Goal: Information Seeking & Learning: Learn about a topic

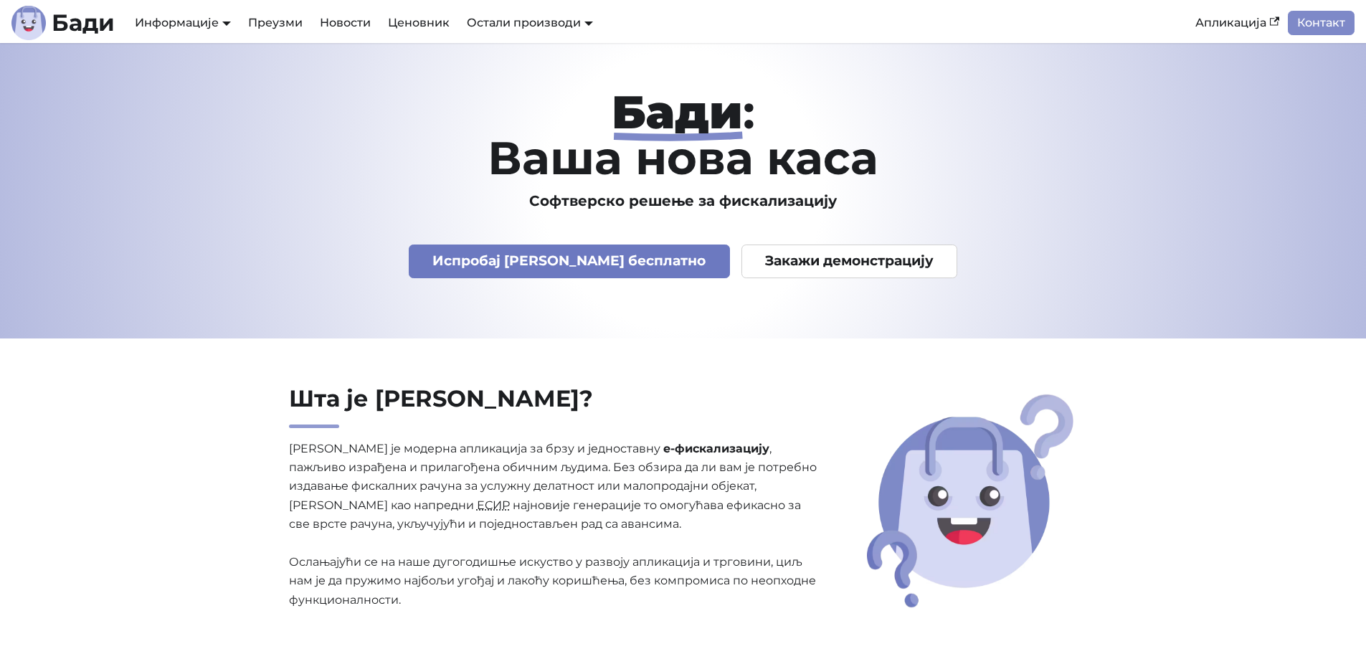
click at [526, 266] on link "Испробај [PERSON_NAME] бесплатно" at bounding box center [569, 262] width 321 height 34
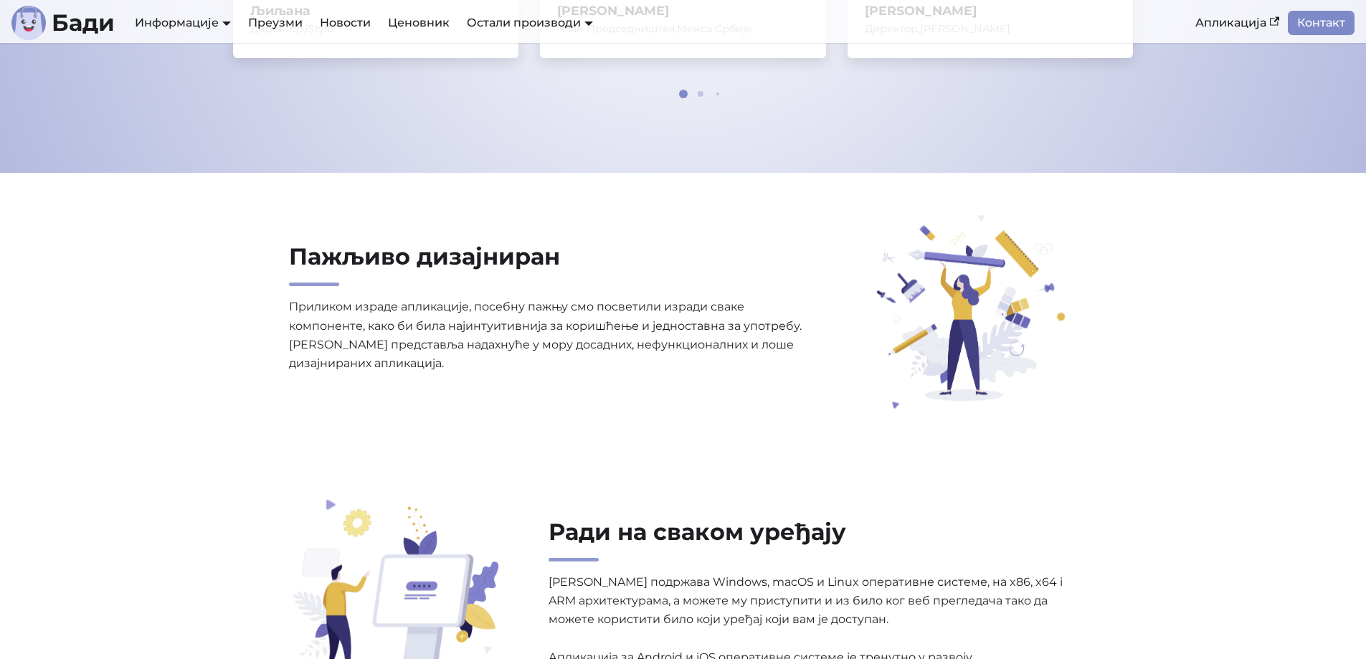
scroll to position [1291, 0]
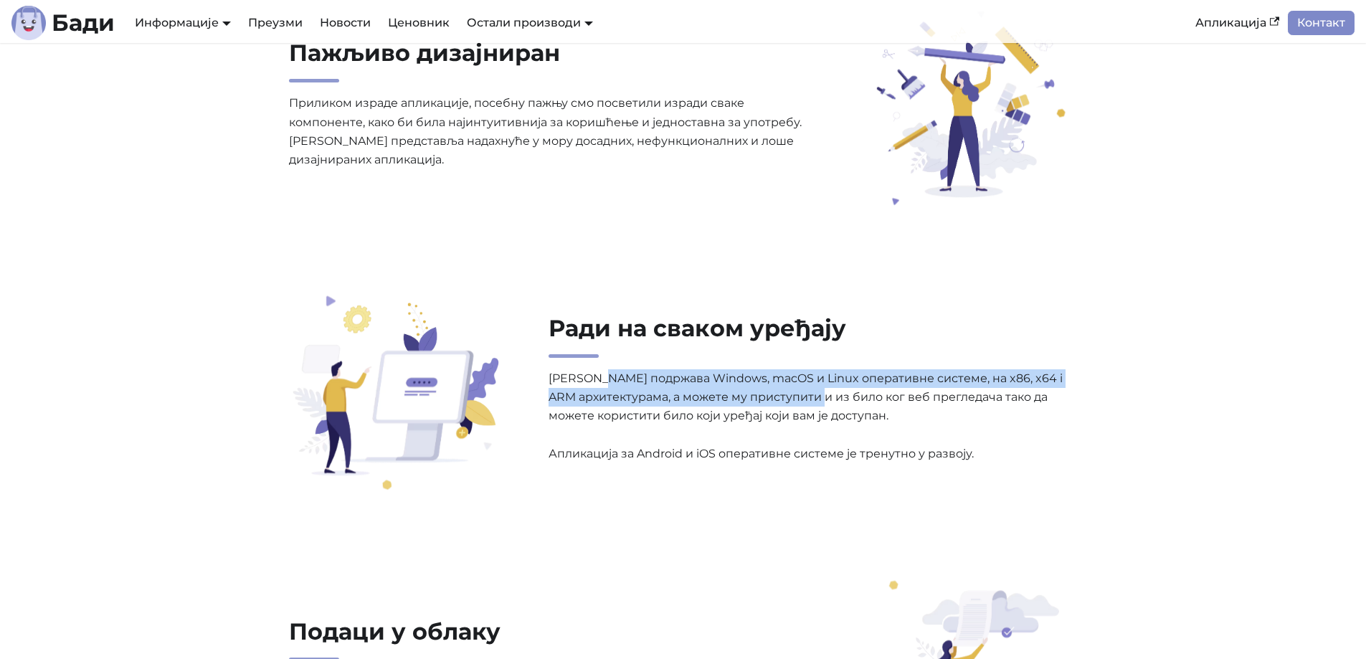
drag, startPoint x: 604, startPoint y: 376, endPoint x: 848, endPoint y: 396, distance: 244.6
click at [848, 396] on p "Бади подржава Windows, macOS и Linux оперативне системе, на x86, x64 i ARM архи…" at bounding box center [813, 416] width 529 height 95
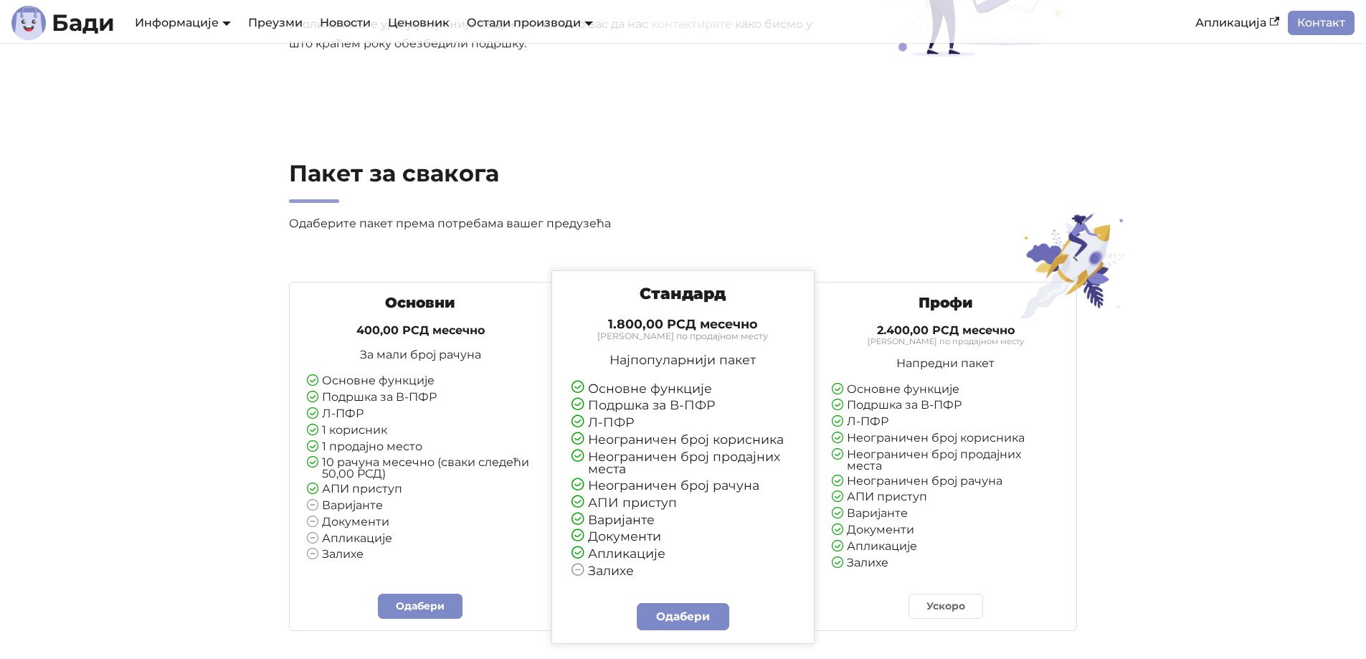
scroll to position [3155, 0]
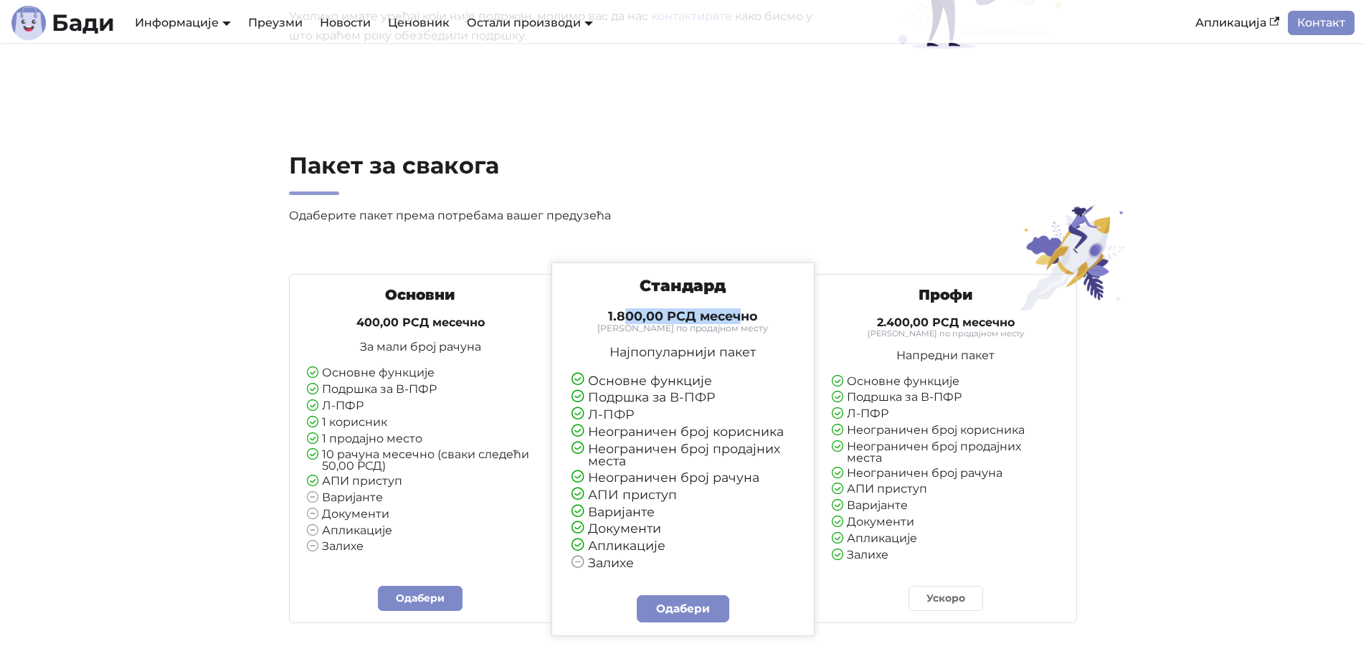
drag, startPoint x: 623, startPoint y: 322, endPoint x: 737, endPoint y: 322, distance: 114.0
click at [737, 322] on h4 "1.800,00 РСД месечно" at bounding box center [683, 316] width 224 height 16
click at [734, 372] on div "Стандард 1.800,00 РСД месечно Тарифирано по продајном месту Најпопуларнији паке…" at bounding box center [683, 422] width 249 height 293
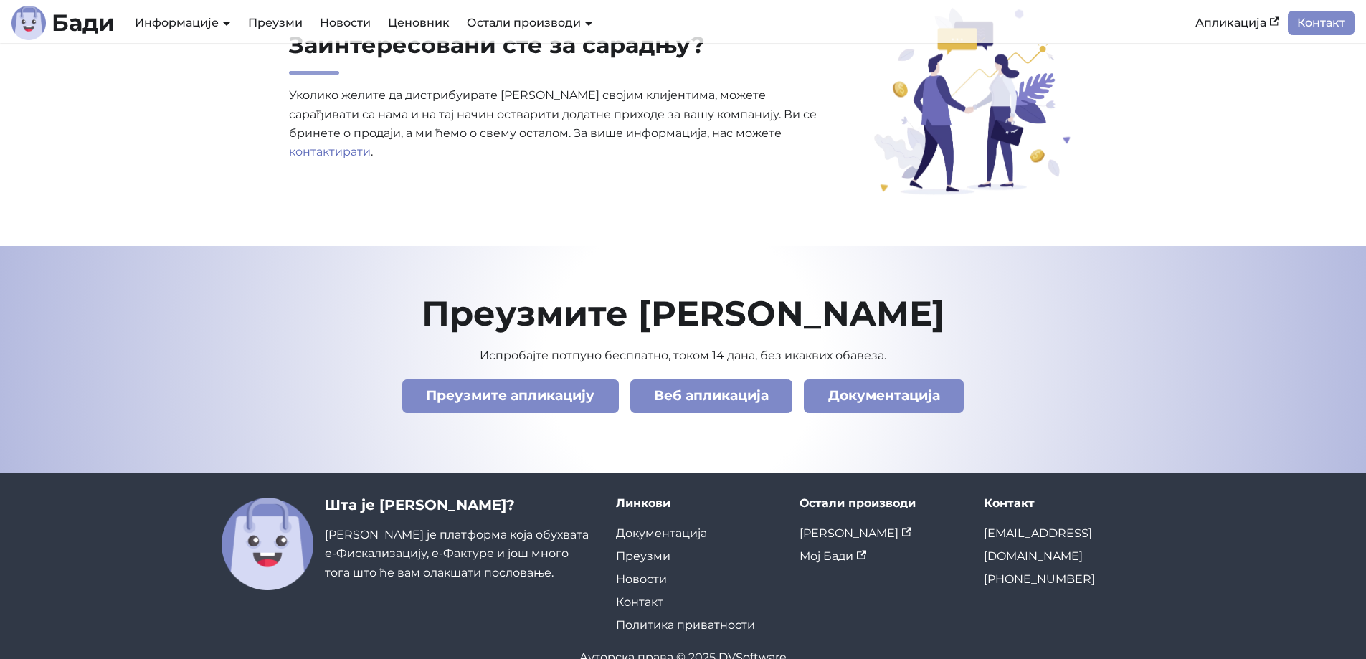
scroll to position [4902, 0]
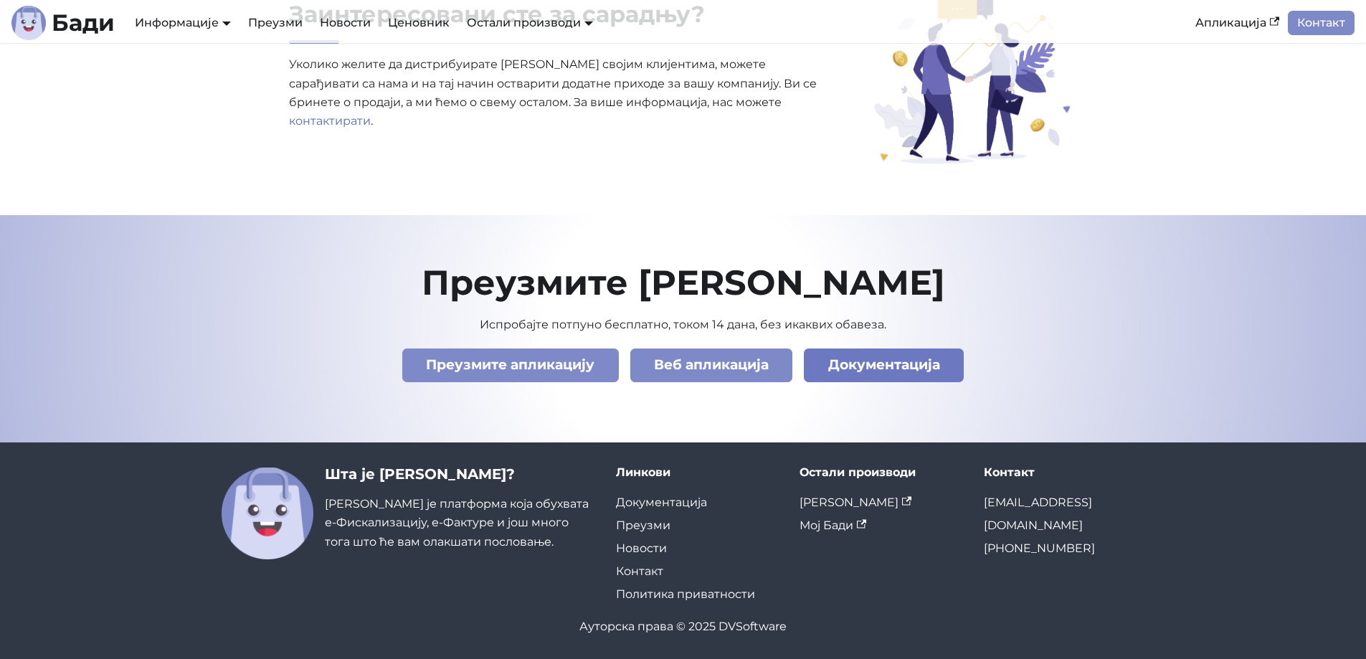
click at [908, 366] on link "Документација" at bounding box center [884, 365] width 160 height 34
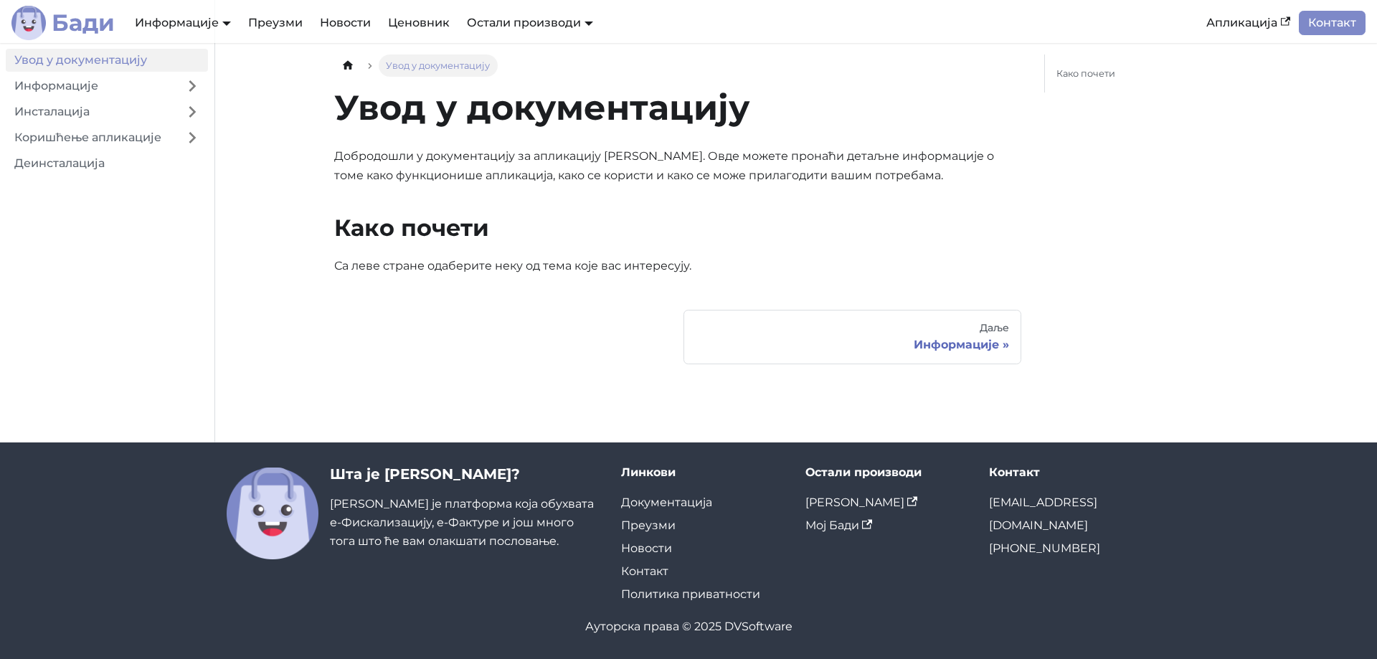
click at [37, 22] on img "Main" at bounding box center [28, 23] width 34 height 34
